Goal: Go to known website: Go to known website

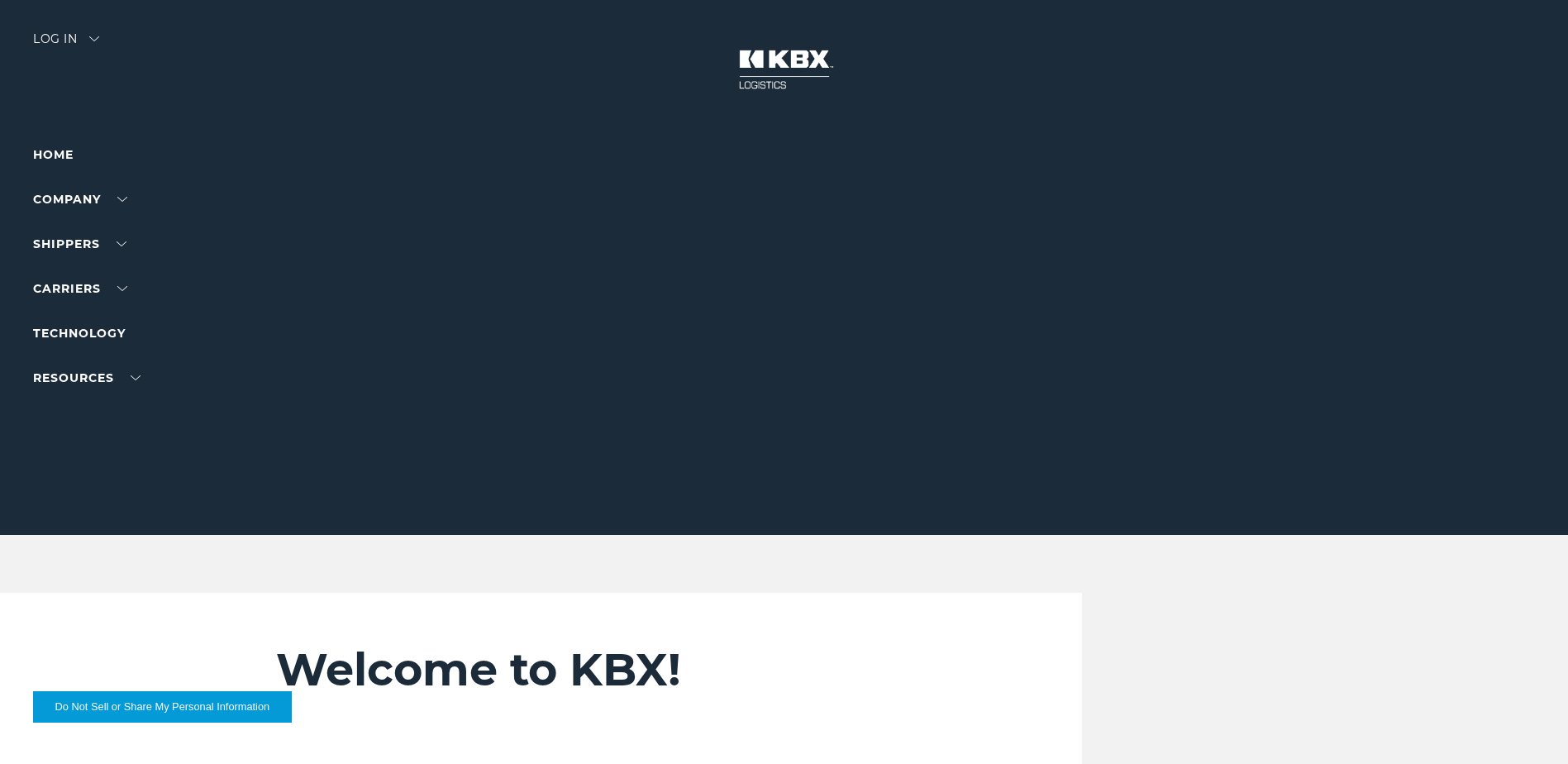
click at [75, 40] on div "Log in" at bounding box center [66, 45] width 66 height 24
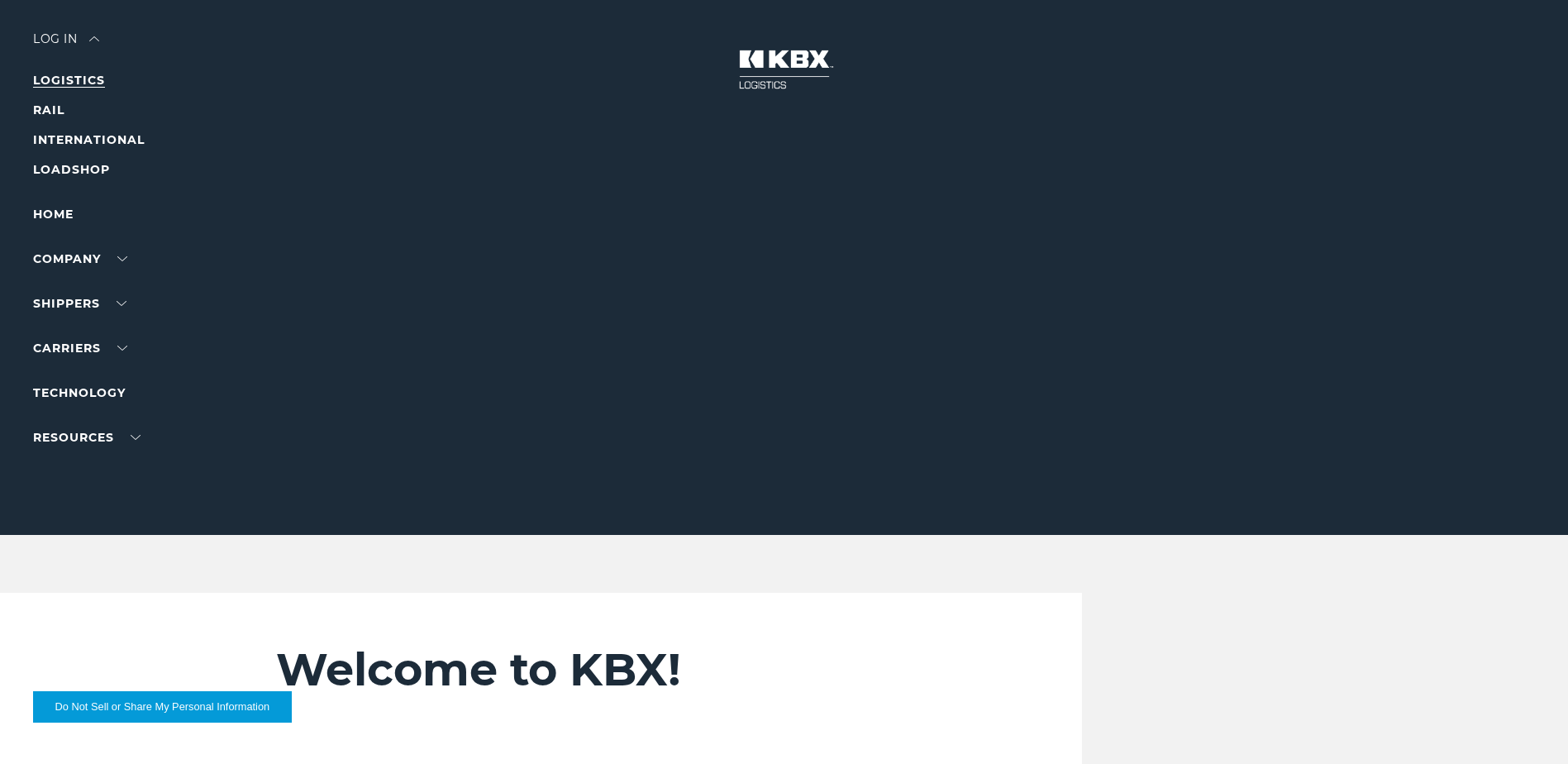
click at [87, 75] on link "LOGISTICS" at bounding box center [69, 80] width 72 height 15
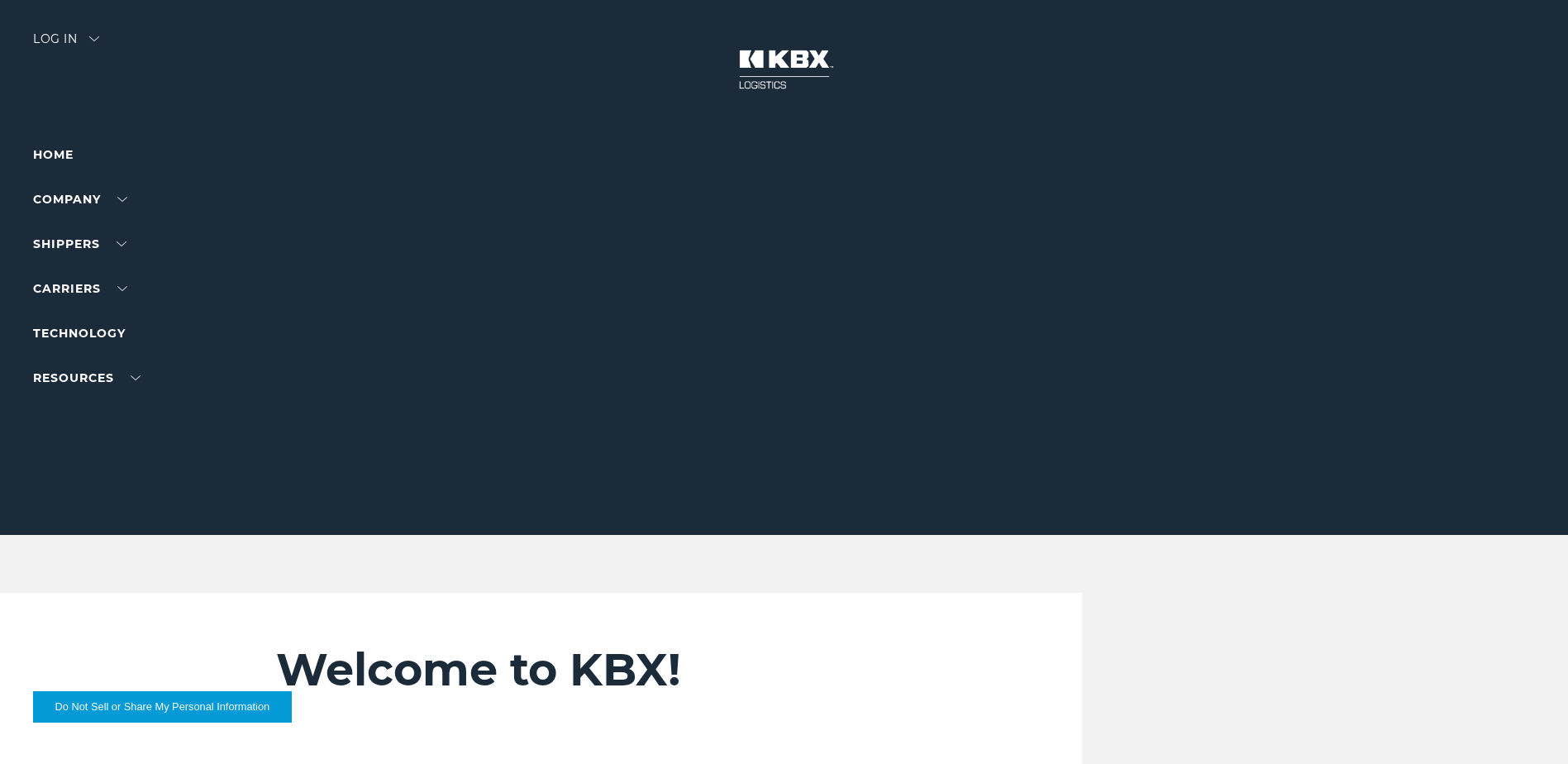
click at [73, 50] on div "Log in" at bounding box center [66, 45] width 66 height 24
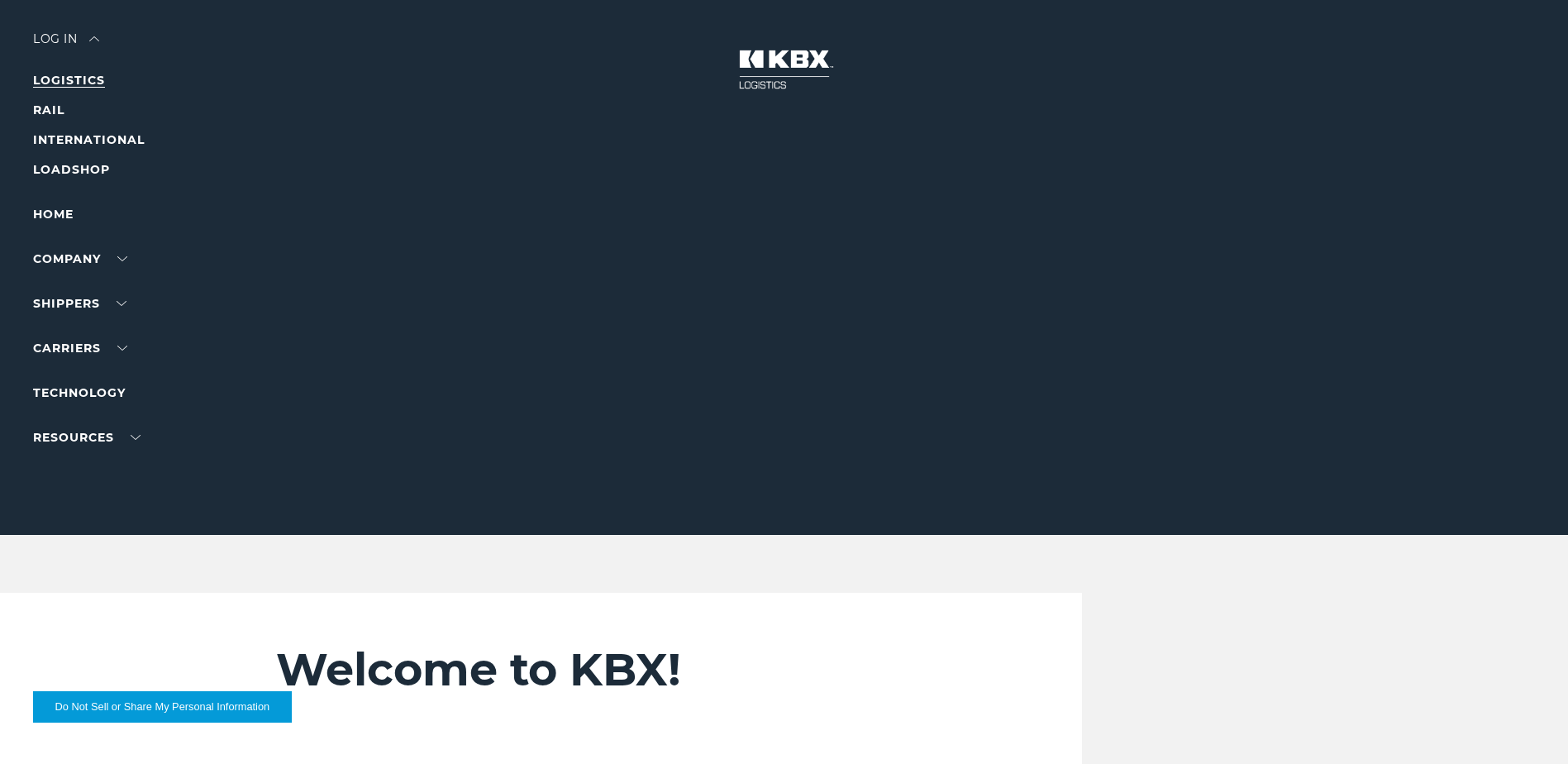
click at [81, 76] on link "LOGISTICS" at bounding box center [69, 80] width 72 height 15
